Goal: Register for event/course

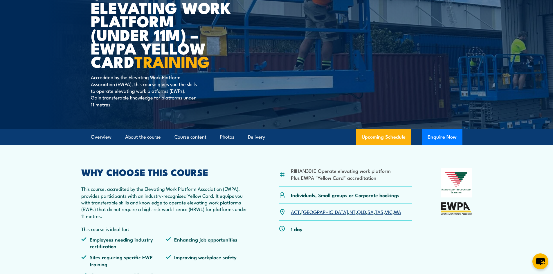
scroll to position [87, 0]
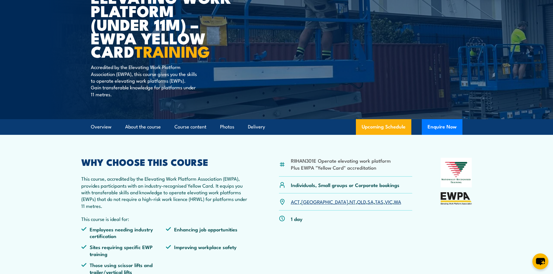
click at [375, 203] on link "TAS" at bounding box center [379, 201] width 8 height 7
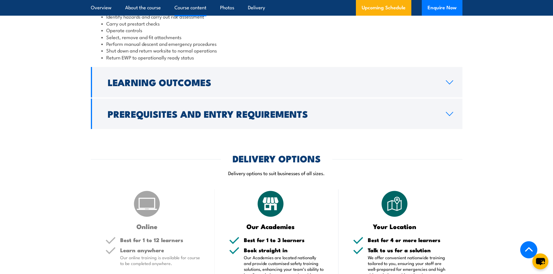
scroll to position [534, 0]
